Goal: Navigation & Orientation: Find specific page/section

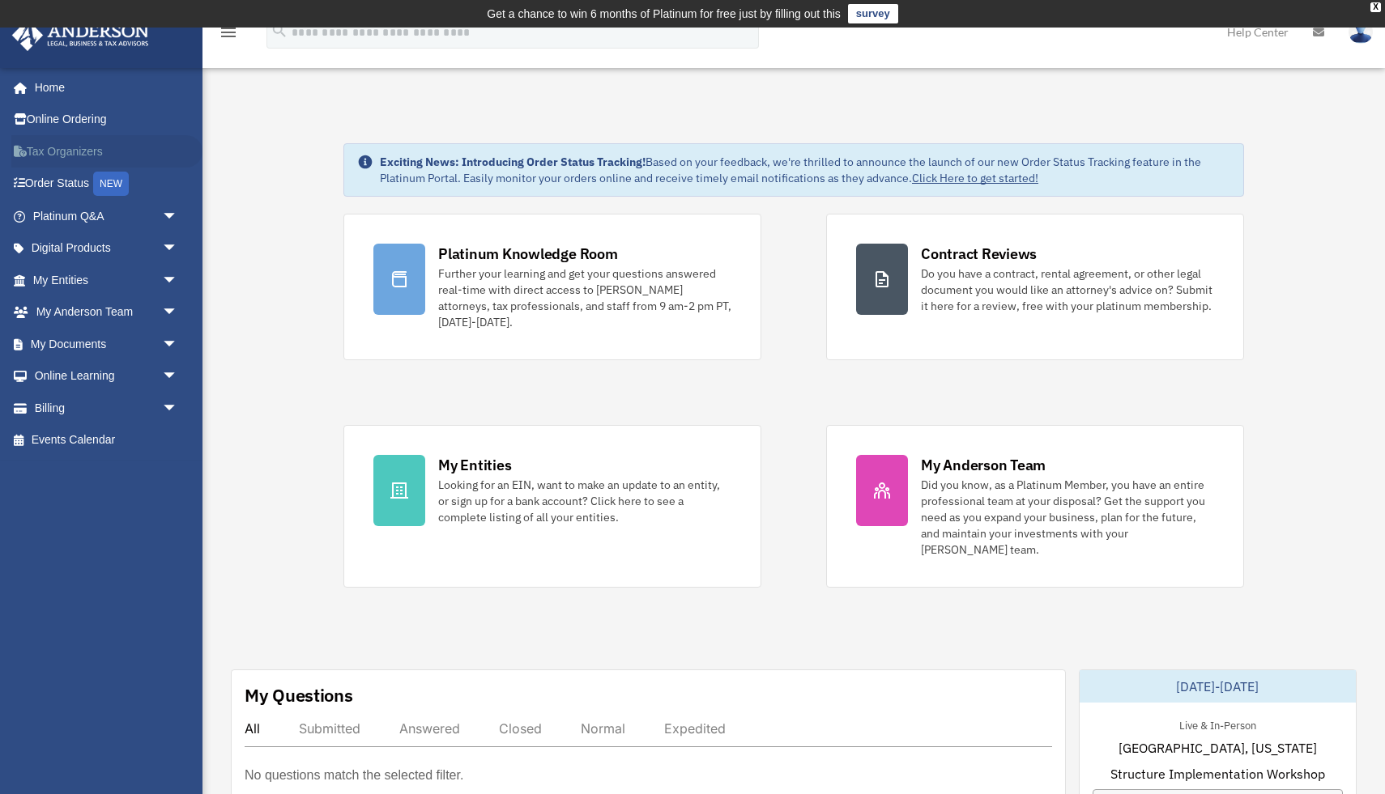
click at [80, 152] on link "Tax Organizers" at bounding box center [106, 151] width 191 height 32
click at [60, 214] on link "Platinum Q&A arrow_drop_down" at bounding box center [106, 216] width 191 height 32
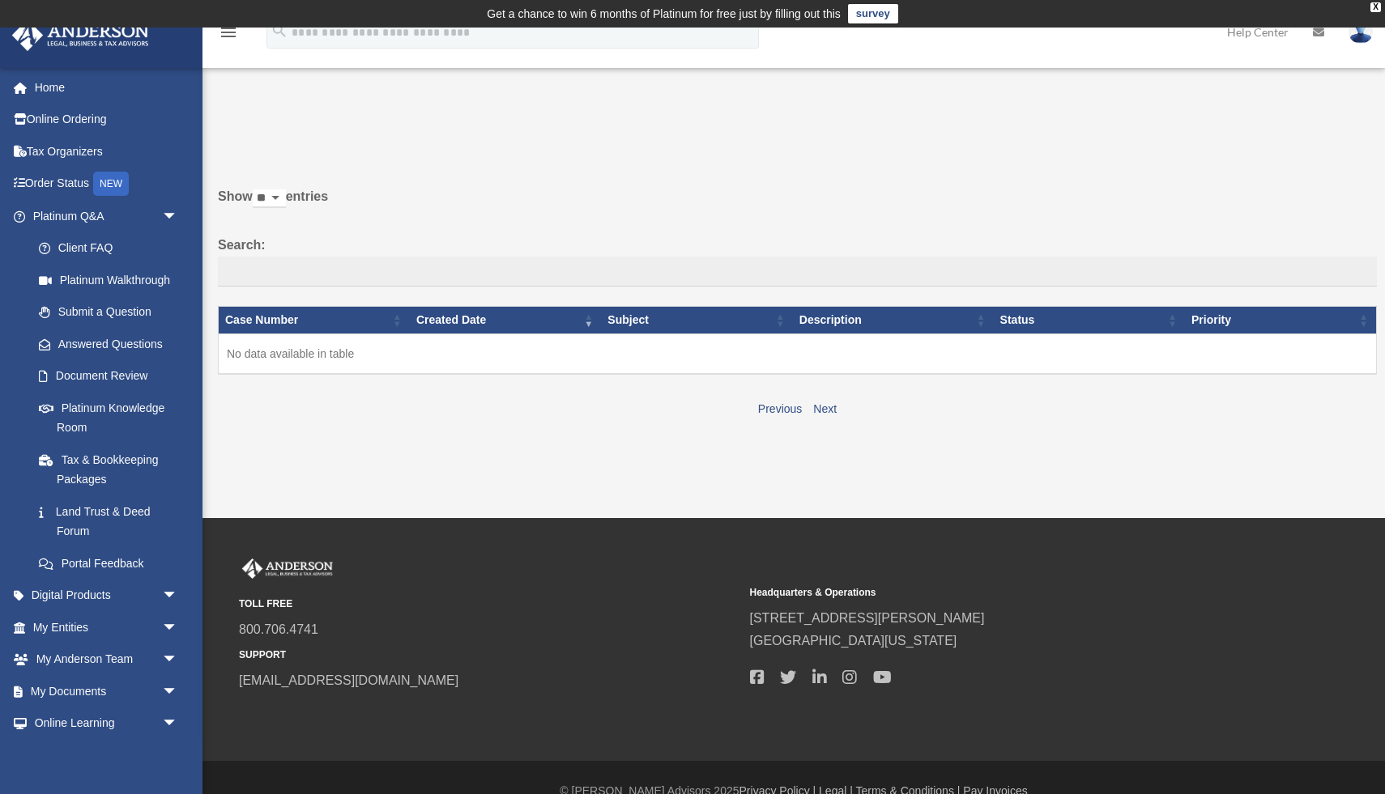
scroll to position [27, 0]
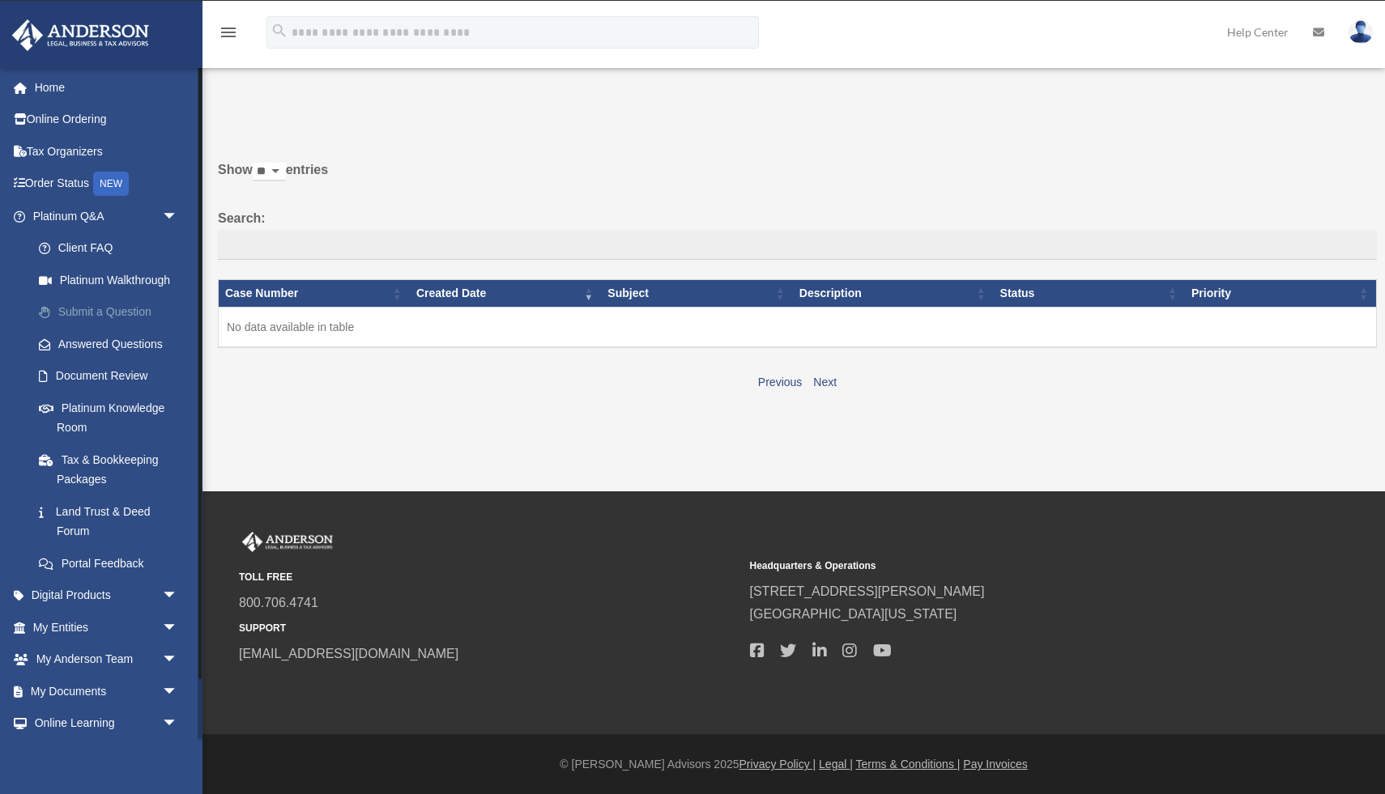
click at [93, 316] on link "Submit a Question" at bounding box center [113, 312] width 180 height 32
click at [138, 308] on link "Submit a Question" at bounding box center [113, 312] width 180 height 32
click at [120, 385] on link "Document Review" at bounding box center [113, 376] width 180 height 32
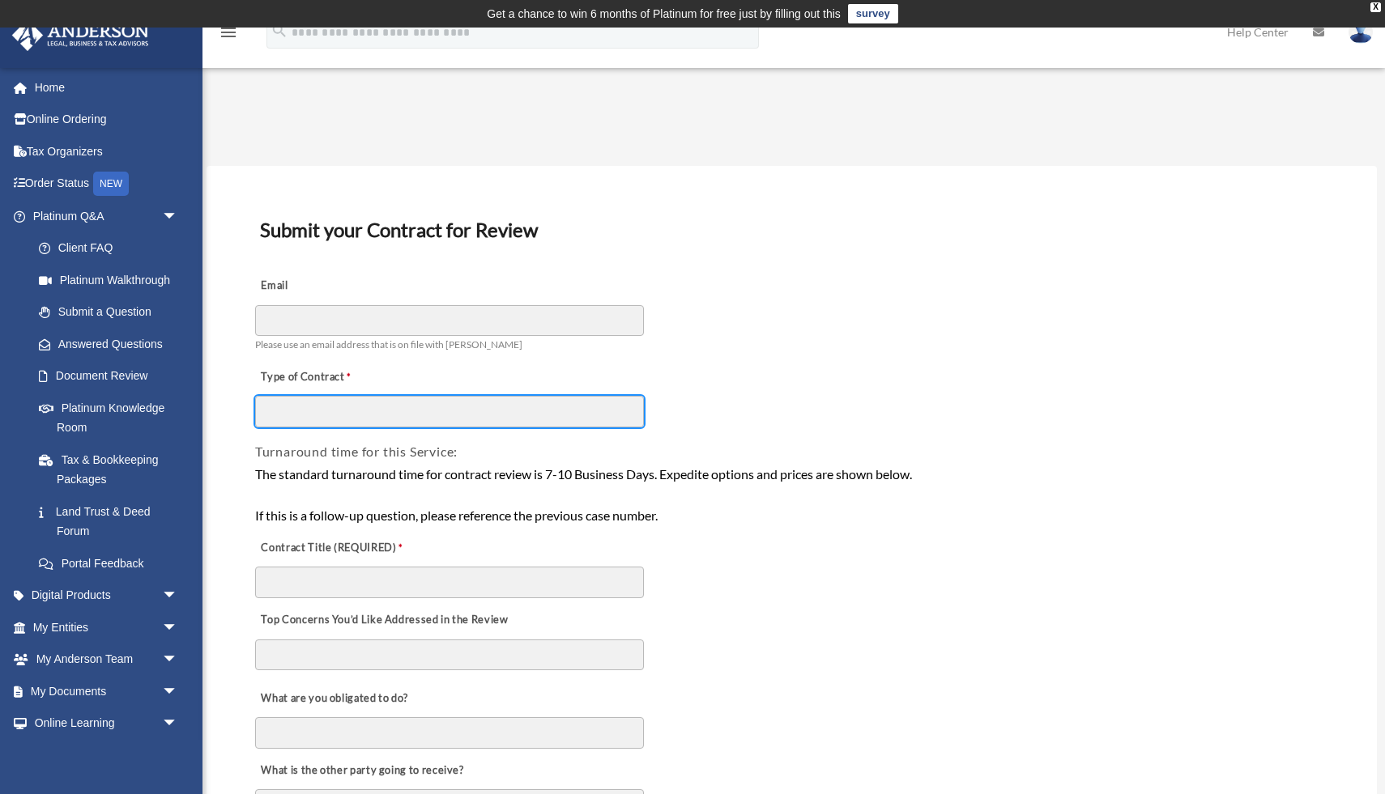
click at [267, 423] on input "Type of Contract" at bounding box center [449, 411] width 389 height 31
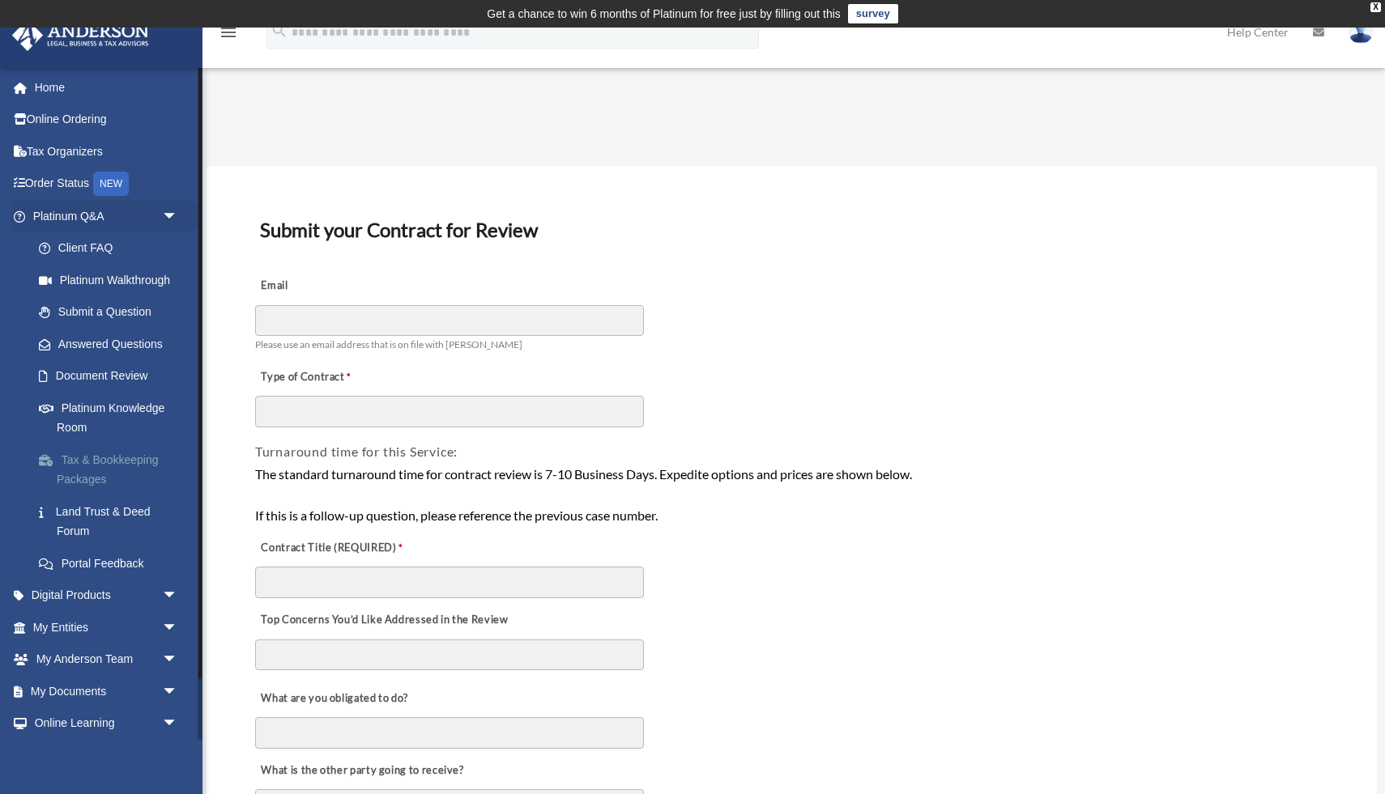
click at [113, 461] on link "Tax & Bookkeeping Packages" at bounding box center [113, 470] width 180 height 52
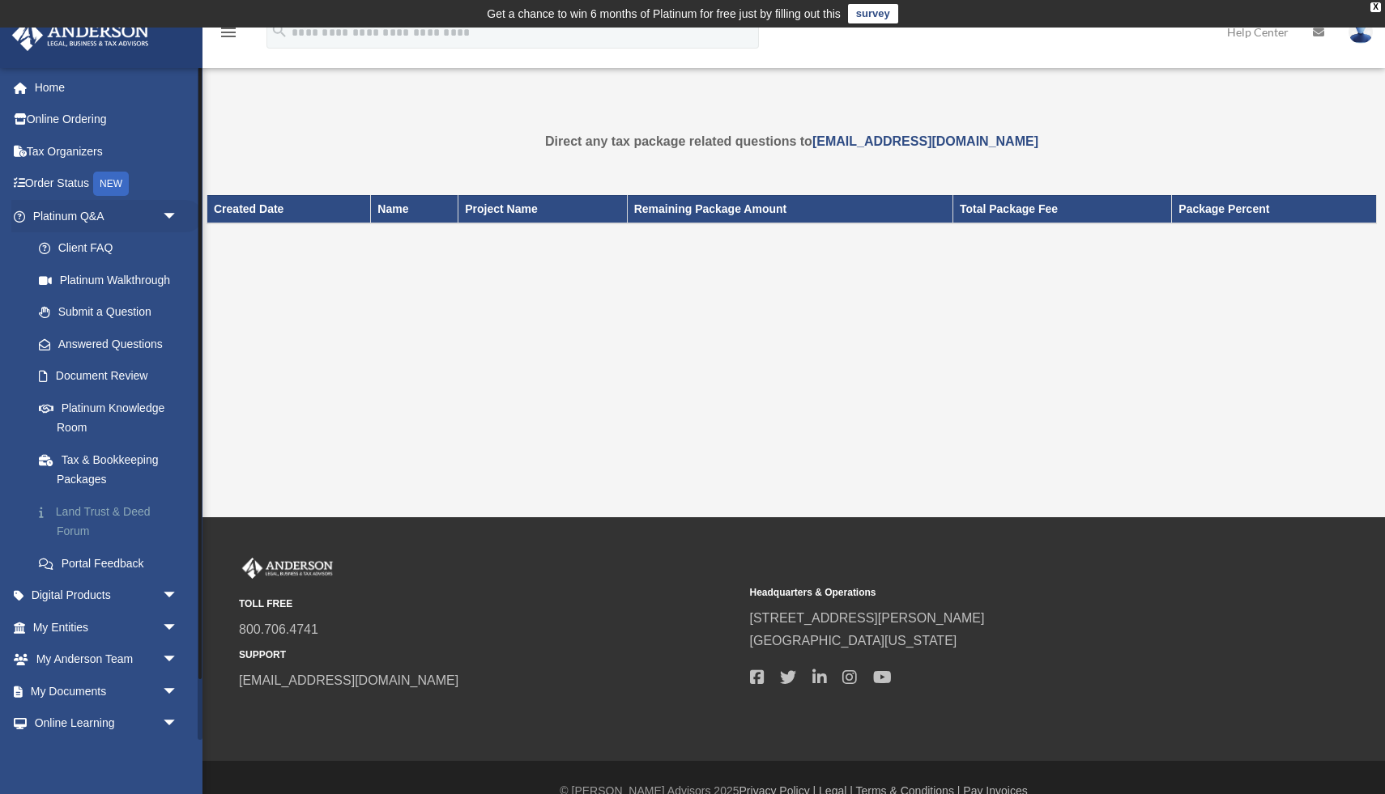
click at [131, 511] on link "Land Trust & Deed Forum" at bounding box center [113, 522] width 180 height 52
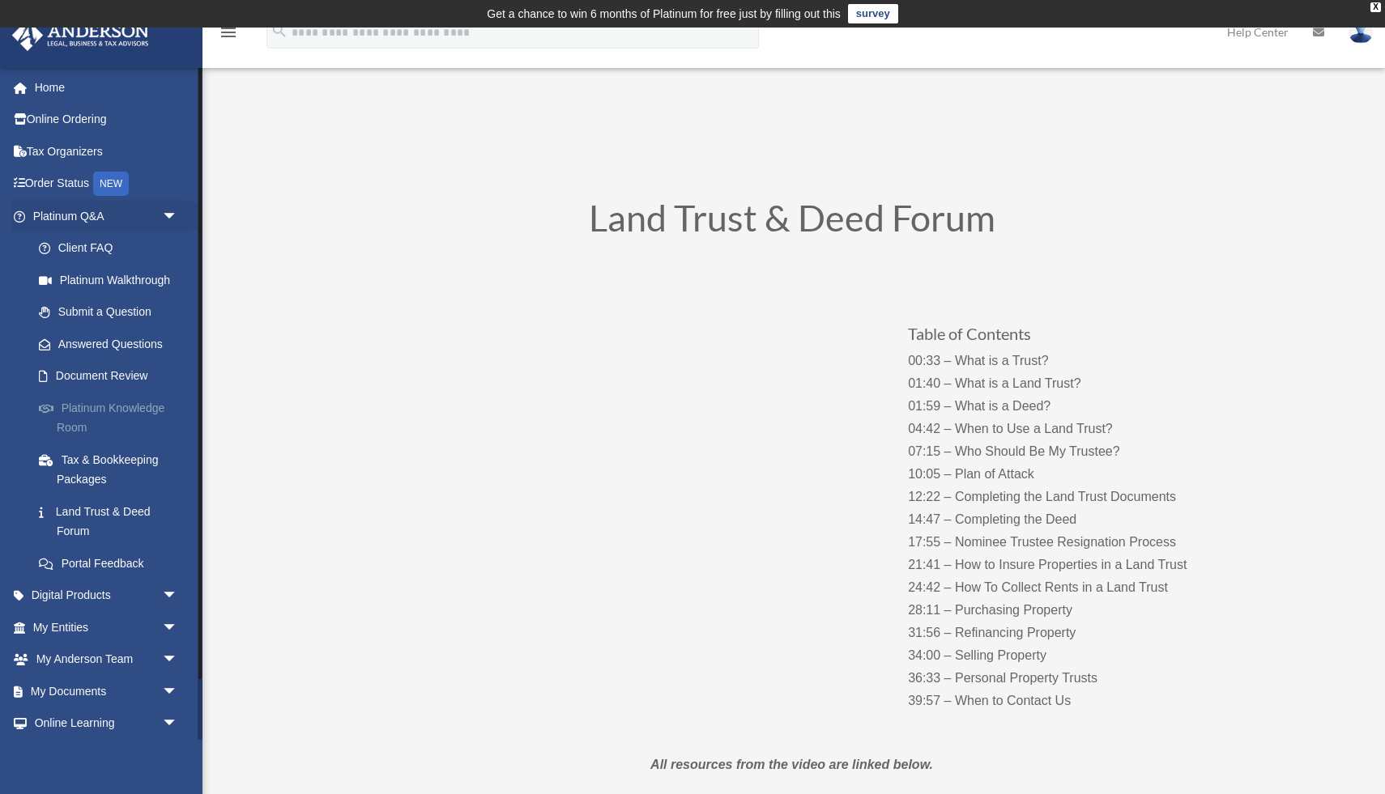
click at [121, 402] on link "Platinum Knowledge Room" at bounding box center [113, 418] width 180 height 52
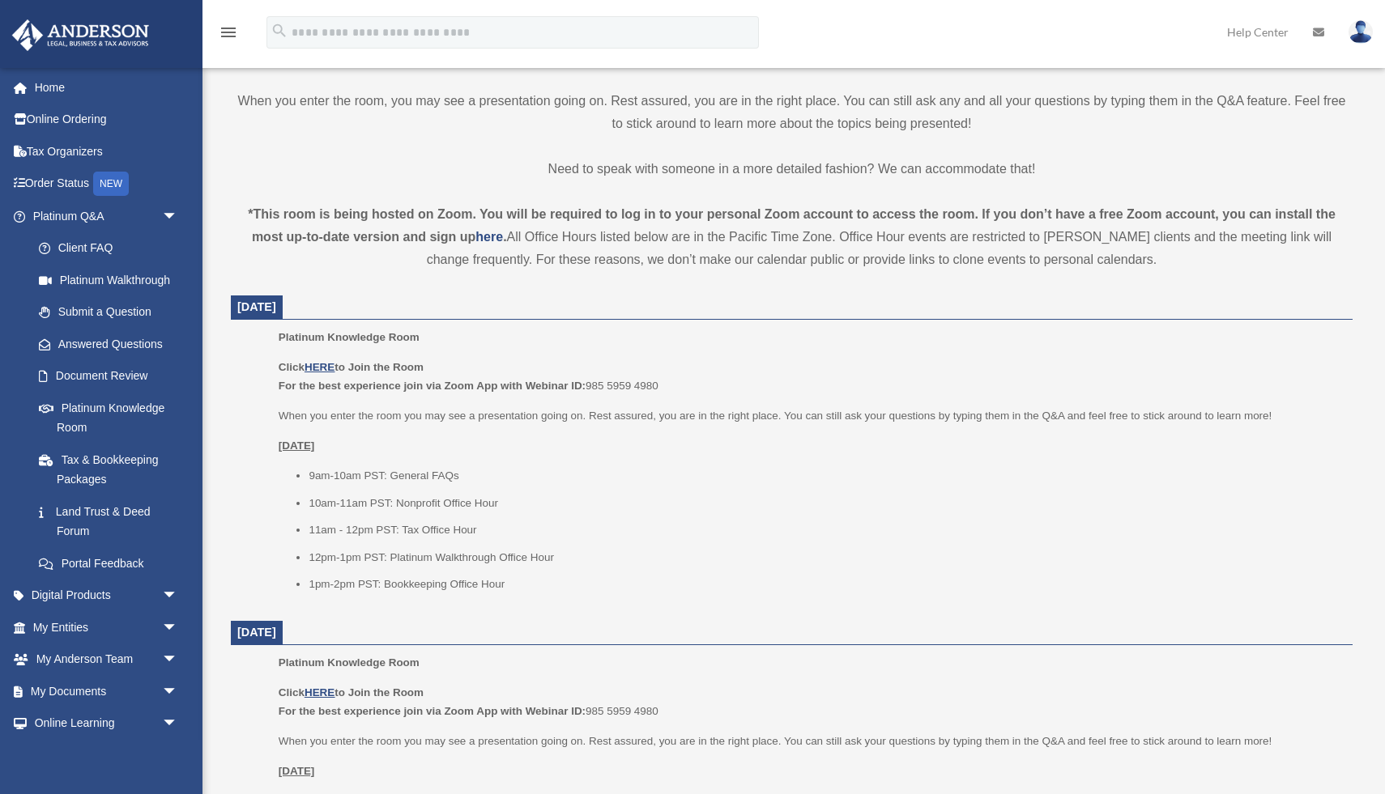
scroll to position [538, 0]
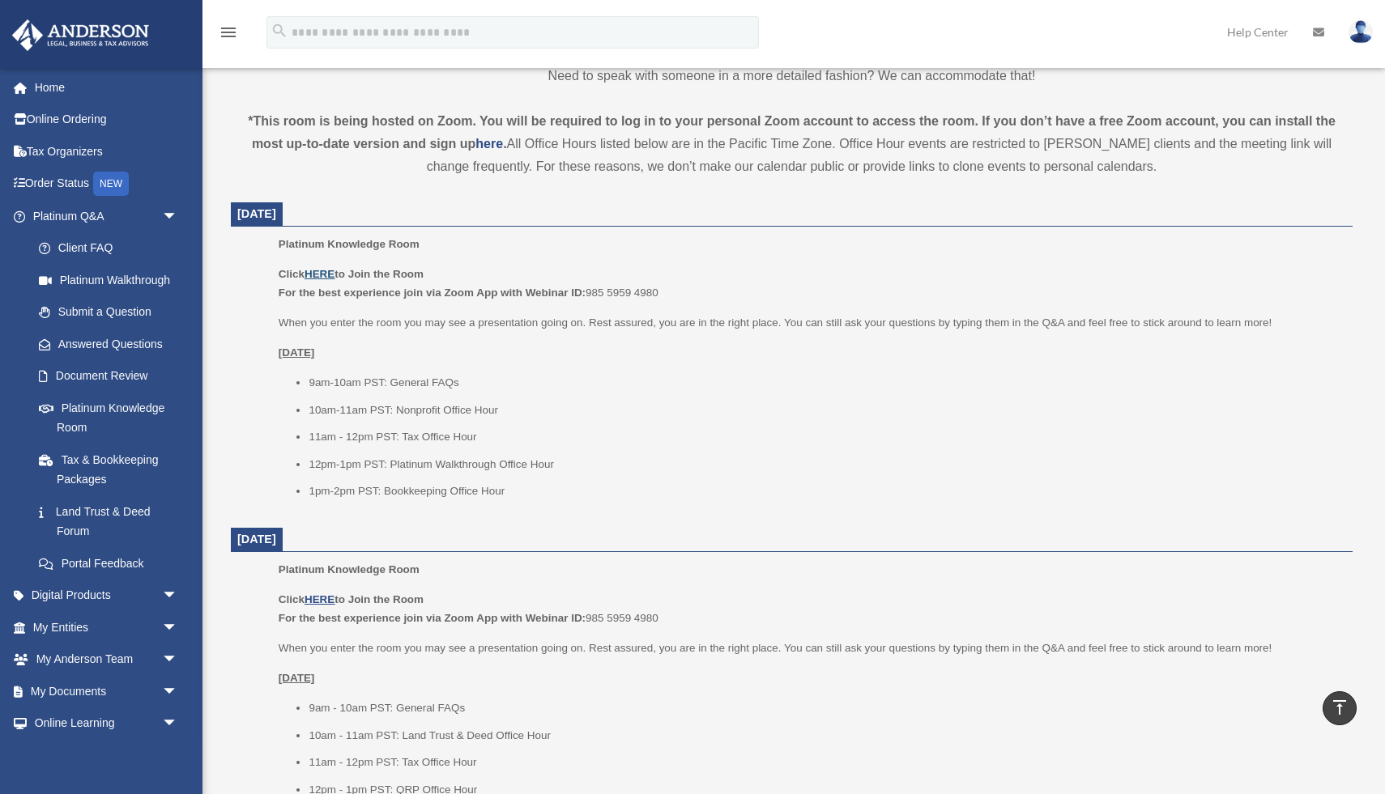
click at [322, 273] on u "HERE" at bounding box center [319, 274] width 30 height 12
